Goal: Information Seeking & Learning: Learn about a topic

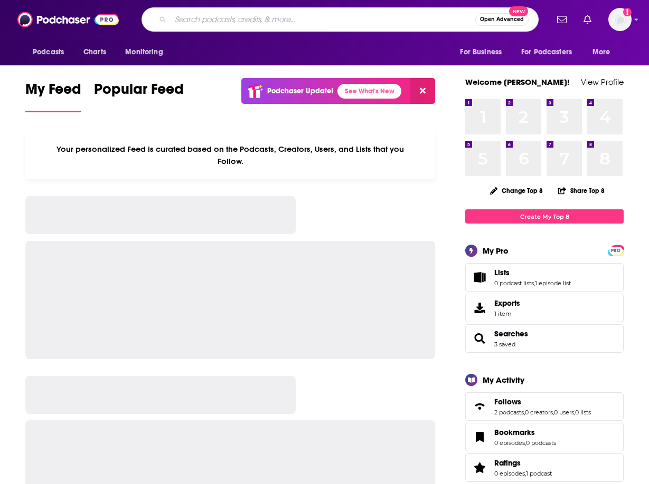
click at [277, 18] on input "Search podcasts, credits, & more..." at bounding box center [322, 19] width 305 height 17
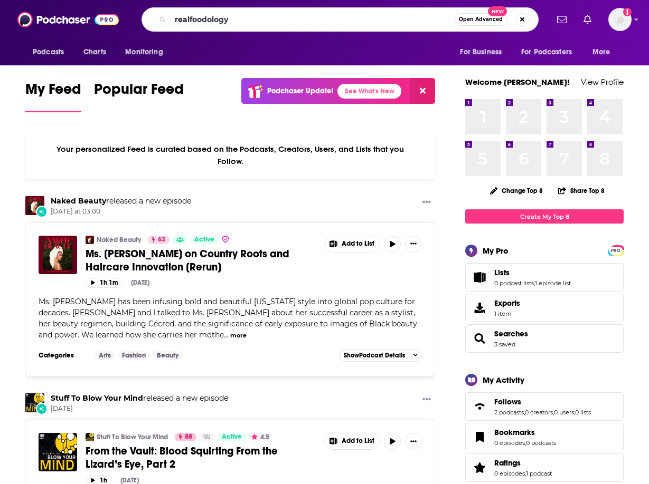
type input "realfoodology"
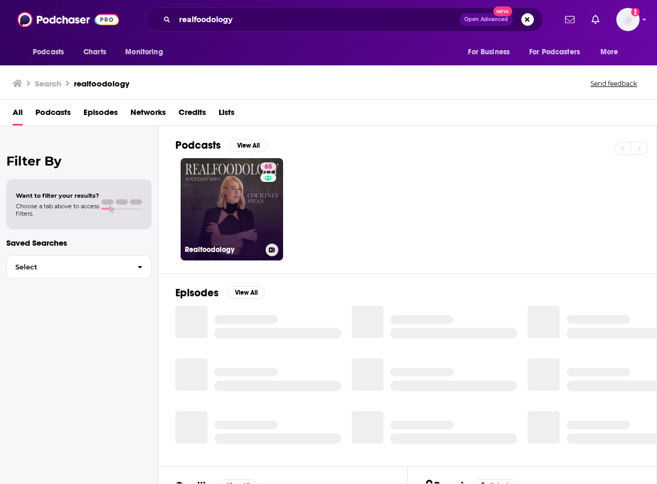
click at [249, 197] on link "65 Realfoodology" at bounding box center [231, 209] width 102 height 102
